Goal: Information Seeking & Learning: Check status

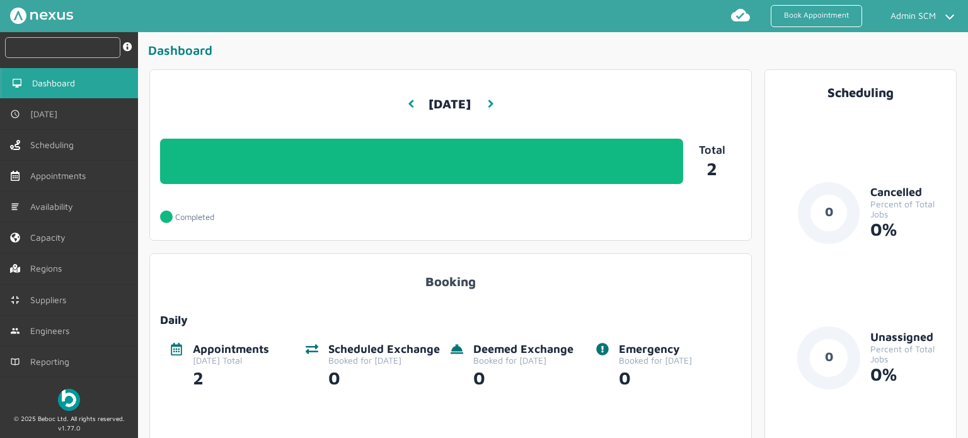
click at [69, 41] on input "text" at bounding box center [62, 47] width 115 height 21
paste input "MHT/100004"
type input "MHT/100004"
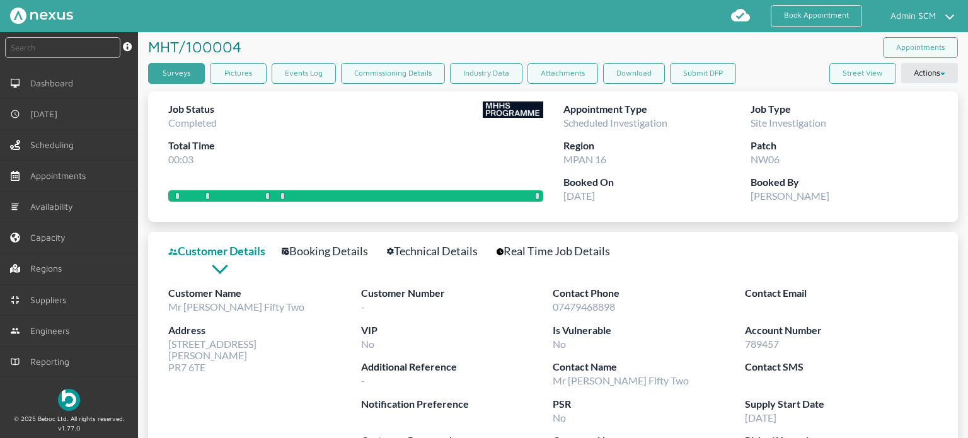
click at [168, 74] on link "Surveys" at bounding box center [176, 73] width 57 height 21
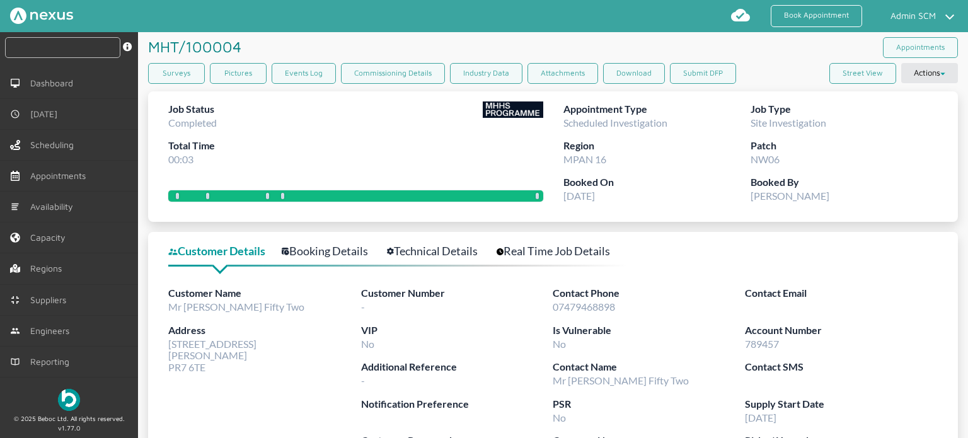
click at [93, 49] on input "text" at bounding box center [62, 47] width 115 height 21
paste input "RUE/114870"
type input "RUE/114870"
drag, startPoint x: 232, startPoint y: 45, endPoint x: 192, endPoint y: 45, distance: 40.3
click at [192, 45] on h1 "RUE/114870 ️️️" at bounding box center [193, 46] width 90 height 29
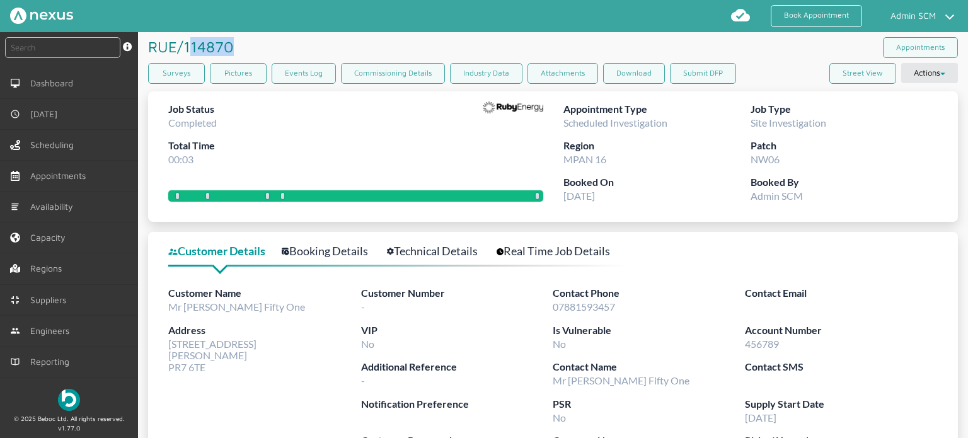
click at [340, 253] on link "Booking Details" at bounding box center [332, 251] width 100 height 18
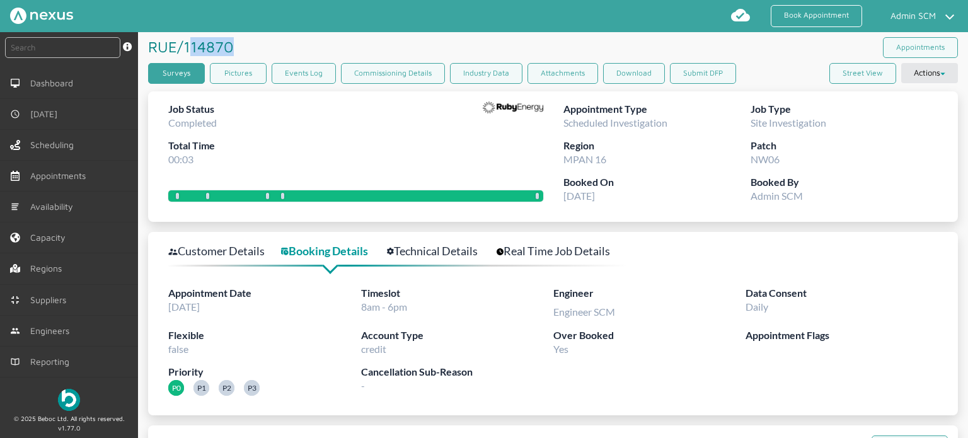
click at [183, 68] on link "Surveys" at bounding box center [176, 73] width 57 height 21
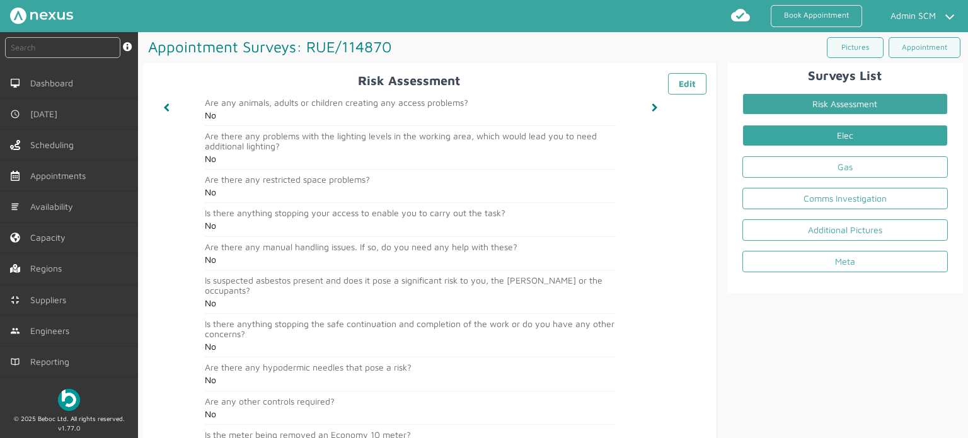
click at [874, 136] on link "Elec" at bounding box center [846, 135] width 206 height 21
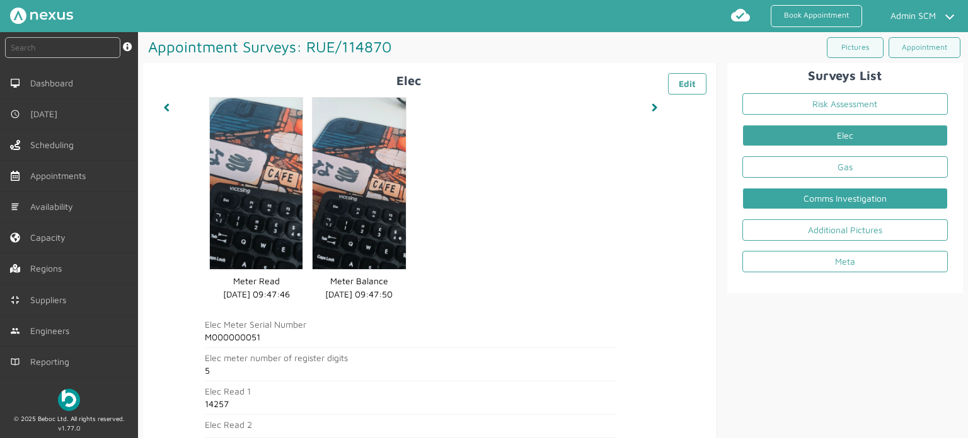
click at [842, 199] on link "Comms Investigation" at bounding box center [846, 198] width 206 height 21
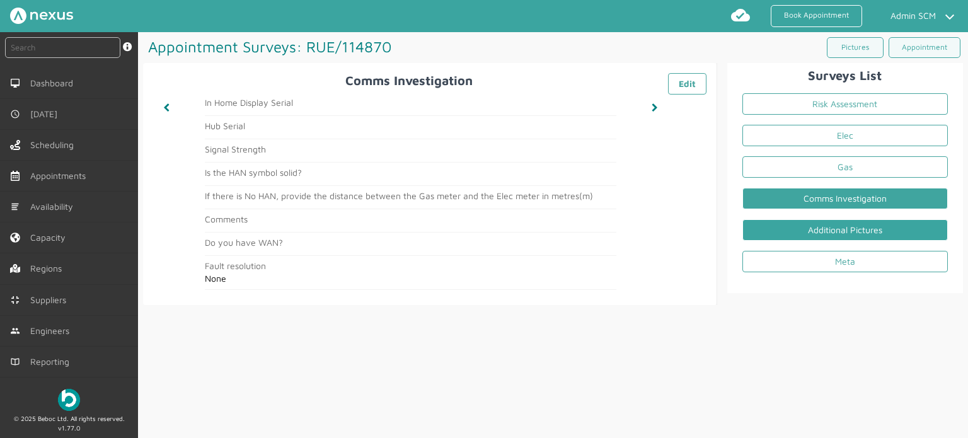
click at [838, 229] on link "Additional Pictures" at bounding box center [846, 229] width 206 height 21
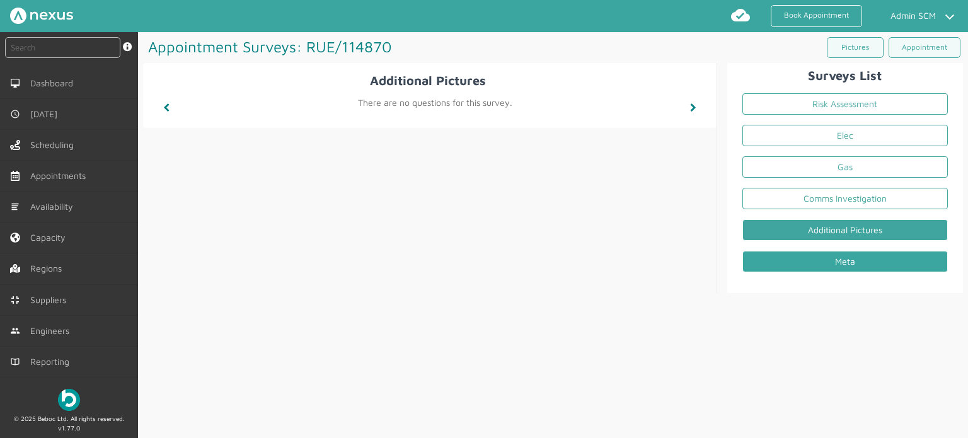
click at [839, 251] on link "Meta" at bounding box center [846, 261] width 206 height 21
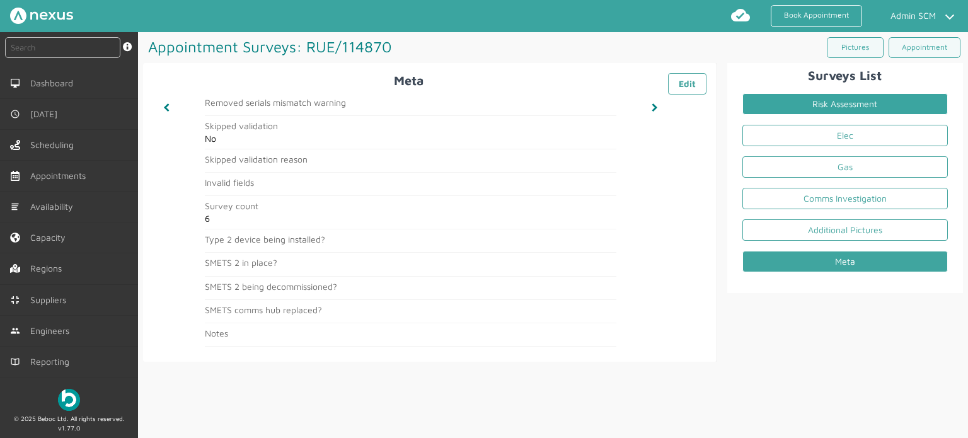
click at [828, 100] on link "Risk Assessment" at bounding box center [846, 103] width 206 height 21
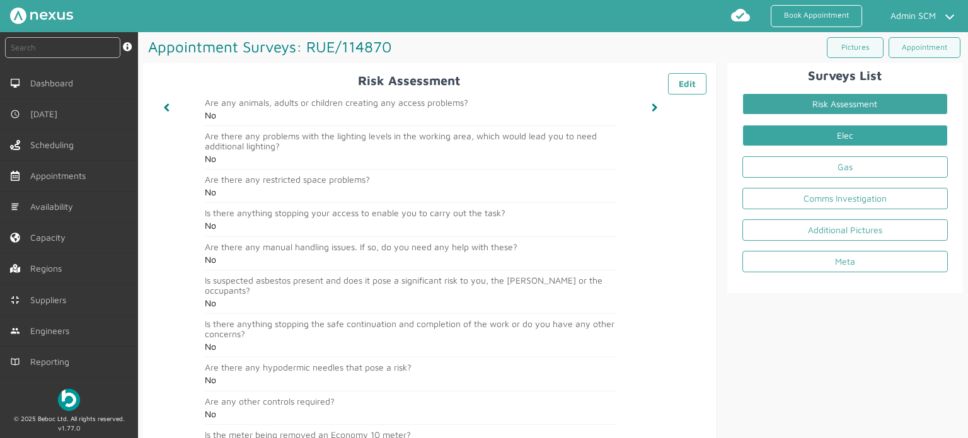
click at [814, 139] on link "Elec" at bounding box center [846, 135] width 206 height 21
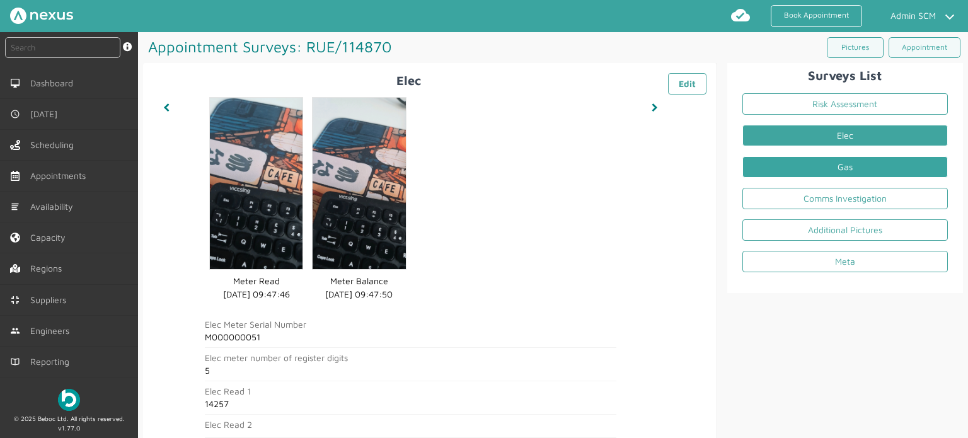
click at [842, 165] on link "Gas" at bounding box center [846, 166] width 206 height 21
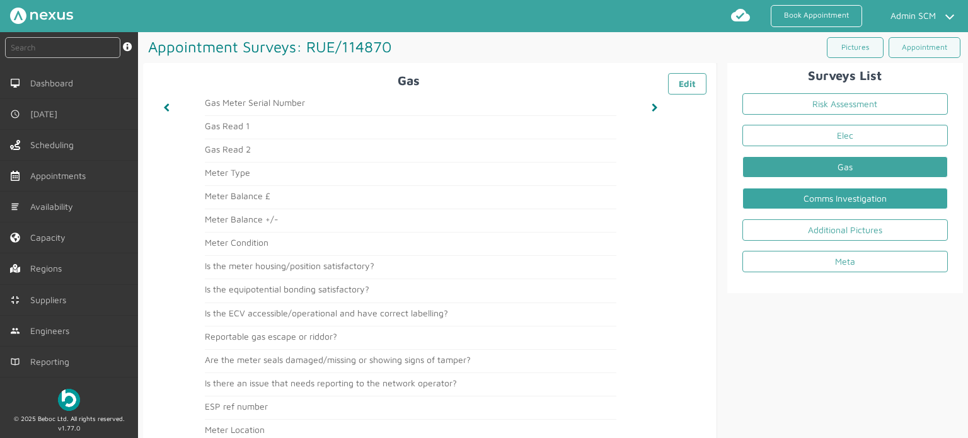
click at [839, 204] on link "Comms Investigation" at bounding box center [846, 198] width 206 height 21
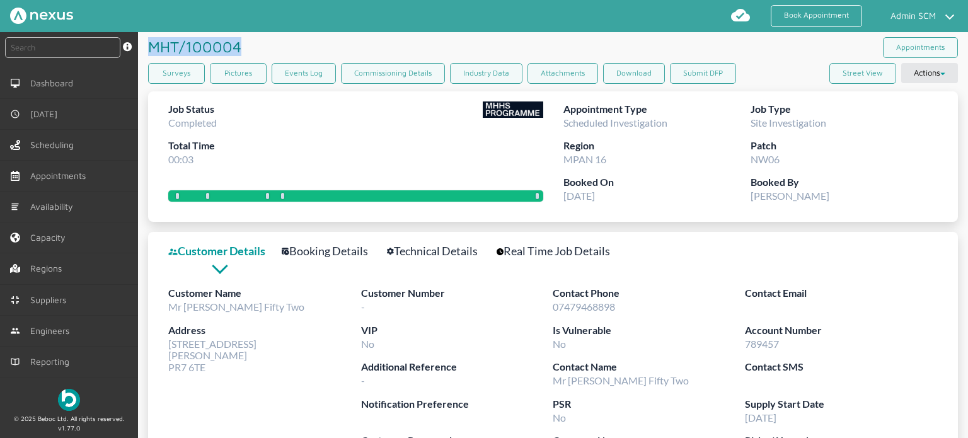
drag, startPoint x: 237, startPoint y: 40, endPoint x: 150, endPoint y: 53, distance: 87.9
click at [150, 53] on h1 "MHT/100004 ️️️" at bounding box center [197, 46] width 98 height 29
copy h1 "MHT/100004"
drag, startPoint x: 169, startPoint y: 345, endPoint x: 223, endPoint y: 369, distance: 58.7
click at [223, 369] on div "Address 52 Customer Road Preston PR7 6TE" at bounding box center [264, 348] width 192 height 50
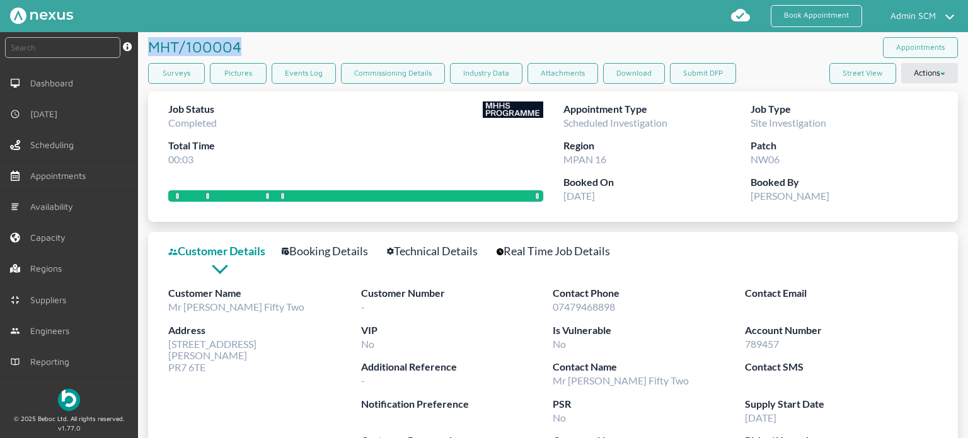
copy span "52 Customer Road Preston PR7 6TE"
click at [356, 252] on link "Booking Details" at bounding box center [332, 251] width 100 height 18
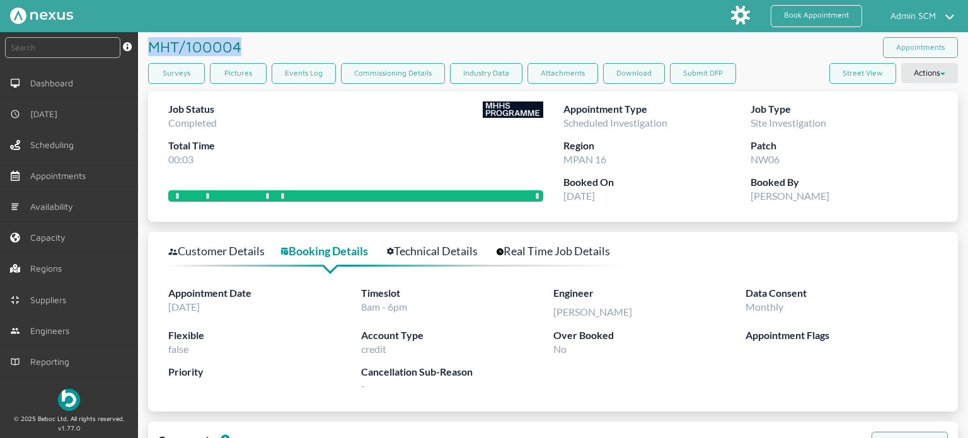
click at [432, 251] on link "Technical Details" at bounding box center [439, 251] width 105 height 18
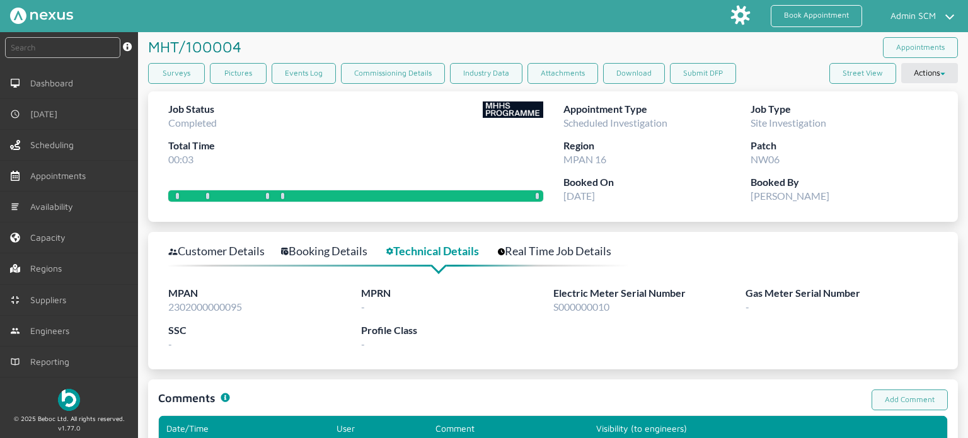
click at [216, 306] on span "2302000000095" at bounding box center [205, 307] width 74 height 12
copy span "2302000000095"
drag, startPoint x: 255, startPoint y: 43, endPoint x: 148, endPoint y: 43, distance: 106.5
click at [148, 43] on div "MHT/100004 ️️️" at bounding box center [350, 46] width 405 height 29
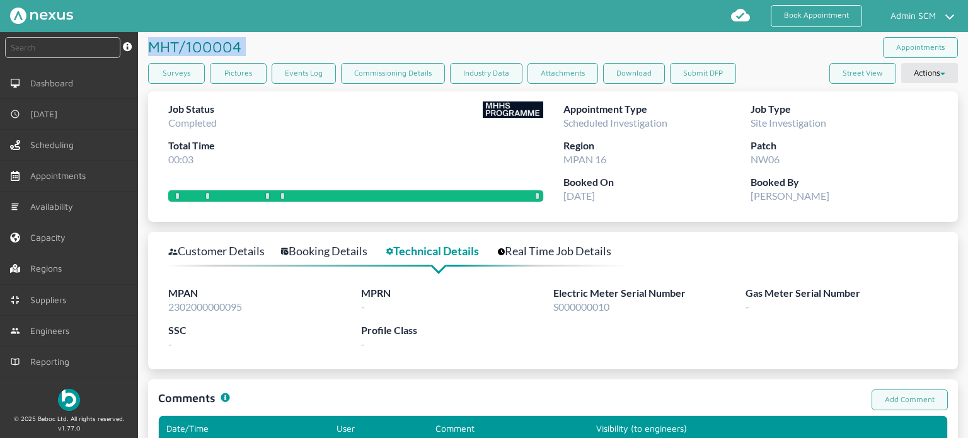
copy h1 "MHT/100004 ️️️"
click at [324, 250] on link "Booking Details" at bounding box center [331, 251] width 100 height 18
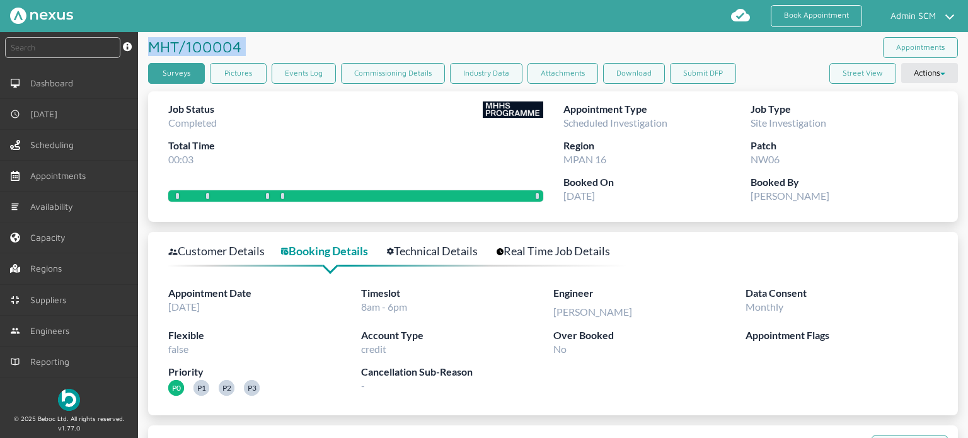
click at [189, 70] on link "Surveys" at bounding box center [176, 73] width 57 height 21
click at [175, 74] on link "Surveys" at bounding box center [176, 73] width 57 height 21
click at [184, 72] on link "Surveys" at bounding box center [176, 73] width 57 height 21
click at [295, 34] on div "MHT/100004 ️️️" at bounding box center [350, 46] width 405 height 29
click at [182, 72] on link "Surveys" at bounding box center [176, 73] width 57 height 21
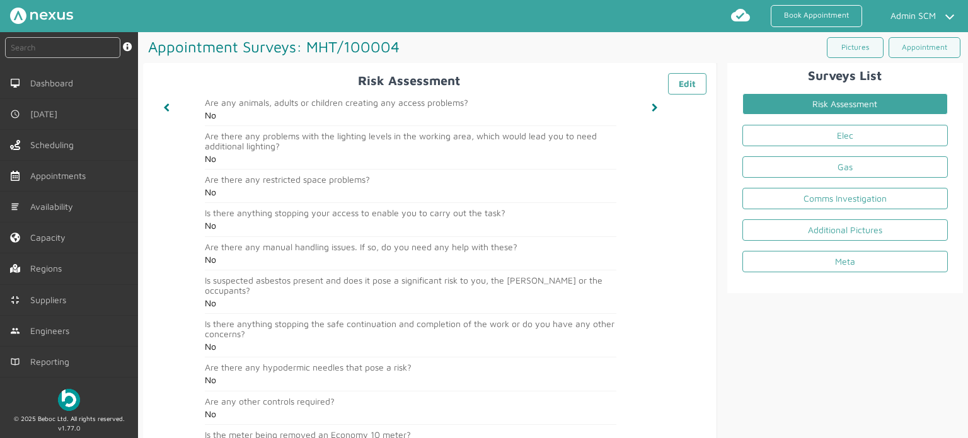
click at [182, 73] on h2 "Risk Assessment ️️️ Edit" at bounding box center [429, 80] width 553 height 14
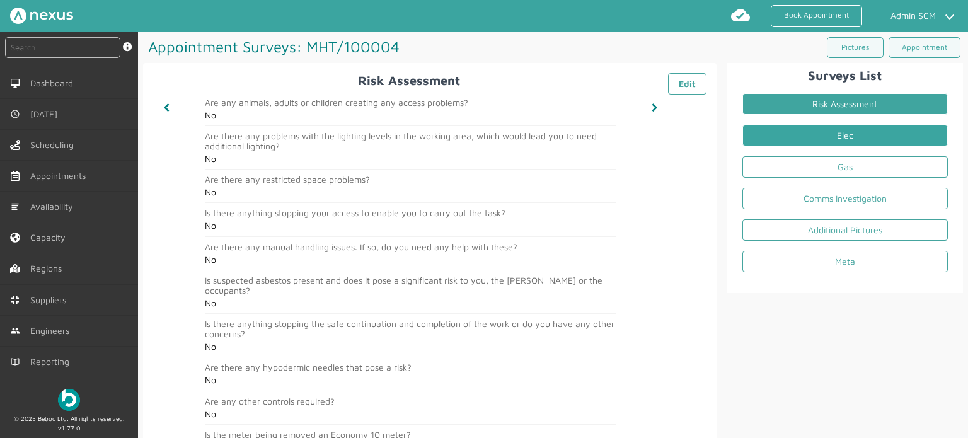
click at [804, 136] on link "Elec" at bounding box center [846, 135] width 206 height 21
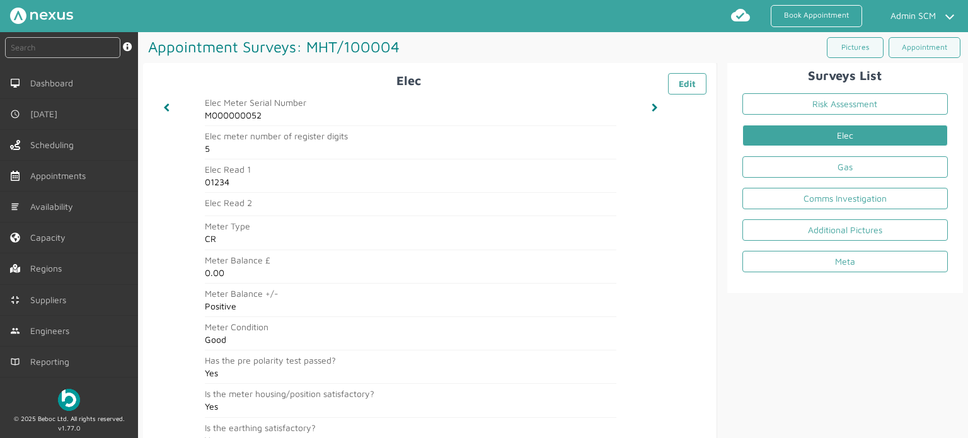
click at [246, 114] on h2 "M000000052" at bounding box center [411, 115] width 412 height 10
copy h2 "M000000052"
click at [216, 180] on h2 "01234" at bounding box center [411, 182] width 412 height 10
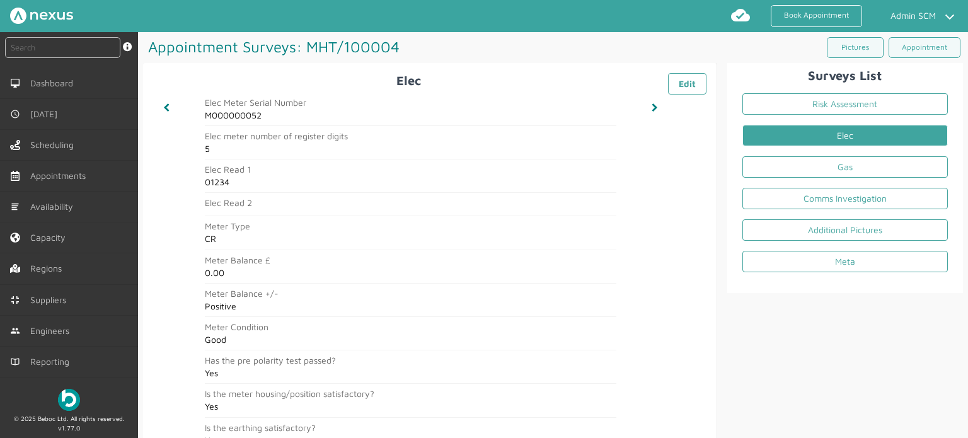
copy h2 "01234"
